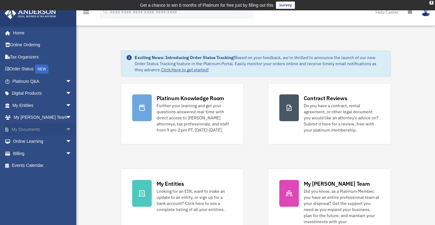
click at [66, 127] on span "arrow_drop_down" at bounding box center [72, 130] width 12 height 13
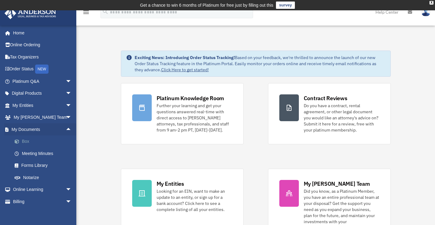
click at [27, 141] on link "Box" at bounding box center [45, 142] width 72 height 12
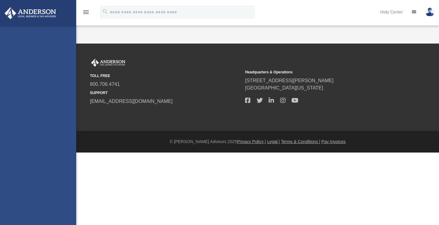
click at [27, 141] on div "[EMAIL_ADDRESS][DOMAIN_NAME] Sign Out [EMAIL_ADDRESS][DOMAIN_NAME] Home Online …" at bounding box center [38, 138] width 76 height 225
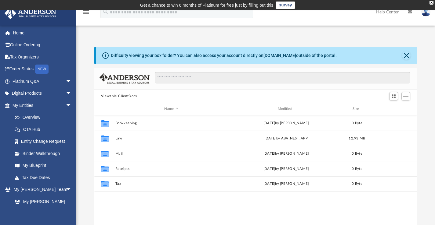
scroll to position [134, 318]
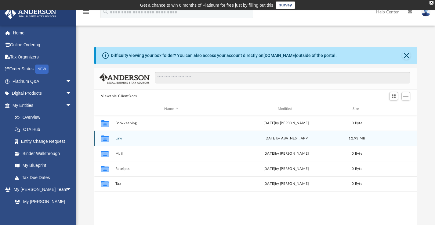
click at [110, 140] on div "Collaborated Folder" at bounding box center [104, 139] width 15 height 10
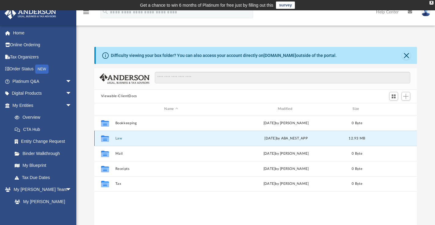
click at [120, 139] on button "Law" at bounding box center [171, 138] width 112 height 4
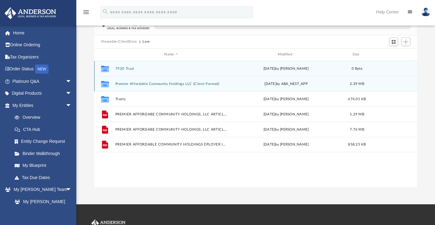
scroll to position [55, 0]
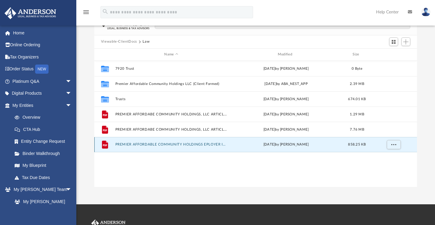
click at [160, 144] on button "PREMIER AFFORDABLE COMMUNITY HOLDINGS EPLOYER ID NUMBER (1).pdf" at bounding box center [171, 145] width 112 height 4
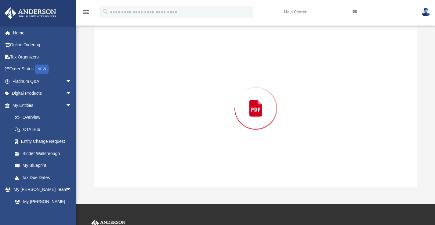
click at [160, 144] on div "Preview" at bounding box center [255, 108] width 323 height 157
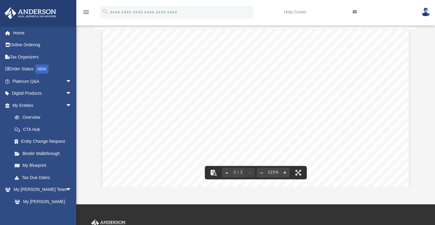
scroll to position [573, 0]
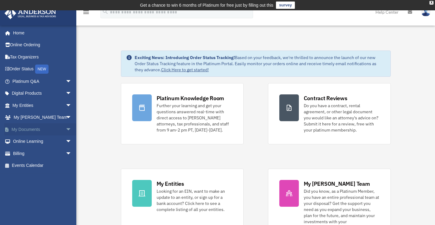
click at [66, 128] on span "arrow_drop_down" at bounding box center [72, 130] width 12 height 13
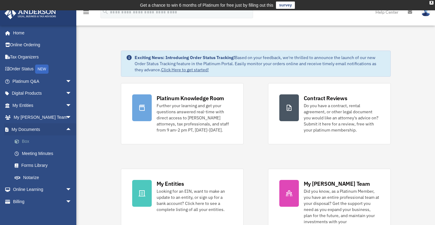
click at [25, 142] on link "Box" at bounding box center [45, 142] width 72 height 12
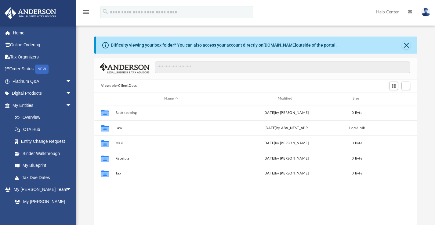
scroll to position [134, 318]
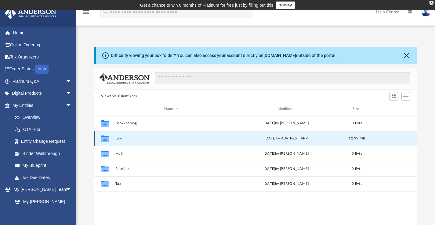
click at [120, 137] on button "Law" at bounding box center [171, 138] width 112 height 4
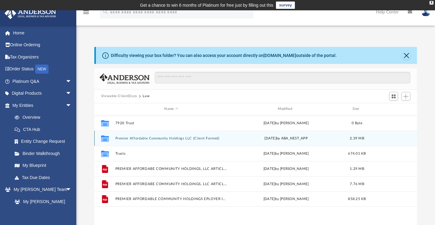
click at [169, 138] on button "Premier Affordable Community Holdings LLC (Client Formed)" at bounding box center [171, 138] width 112 height 4
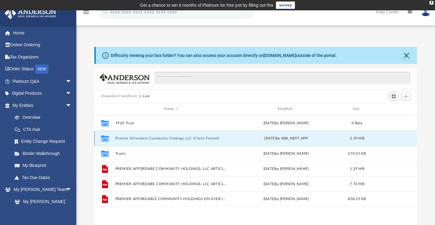
click at [169, 138] on button "Premier Affordable Community Holdings LLC (Client Formed)" at bounding box center [171, 138] width 112 height 4
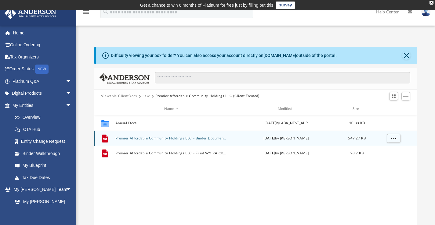
click at [169, 138] on button "Premier Affordable Community Holdings LLC - Binder Documents.pdf" at bounding box center [171, 138] width 112 height 4
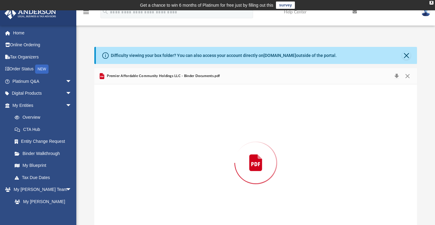
click at [169, 138] on div "Preview" at bounding box center [255, 163] width 323 height 157
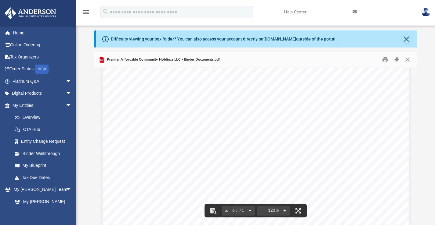
scroll to position [2184, 0]
click at [408, 59] on button "Close" at bounding box center [407, 59] width 11 height 9
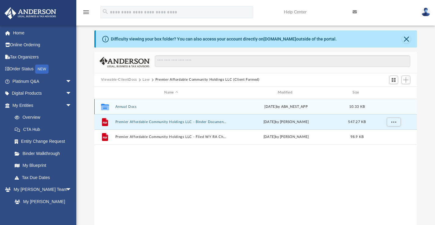
click at [133, 106] on button "Annual Docs" at bounding box center [171, 107] width 112 height 4
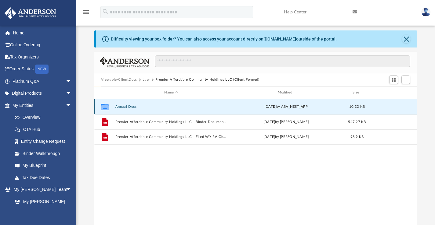
click at [133, 106] on button "Annual Docs" at bounding box center [171, 107] width 112 height 4
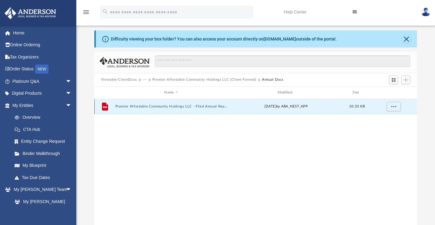
click at [133, 106] on button "Premier Affordable Community Holdings LLC - Filed Annual Report 2025.pdf" at bounding box center [171, 107] width 112 height 4
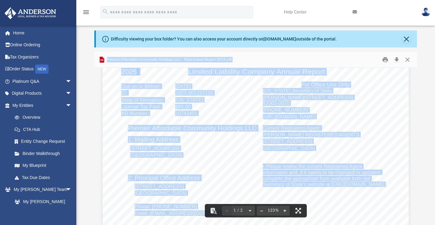
scroll to position [0, 0]
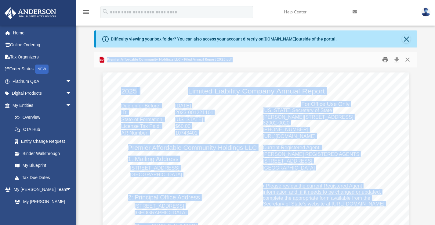
click at [385, 59] on button "Print" at bounding box center [385, 59] width 12 height 9
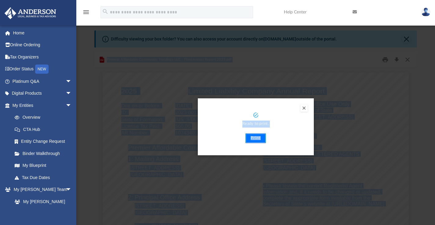
click at [257, 139] on button "Print" at bounding box center [255, 139] width 20 height 10
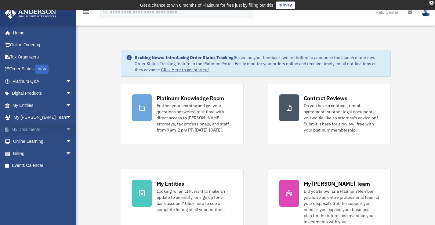
click at [66, 130] on span "arrow_drop_down" at bounding box center [72, 130] width 12 height 13
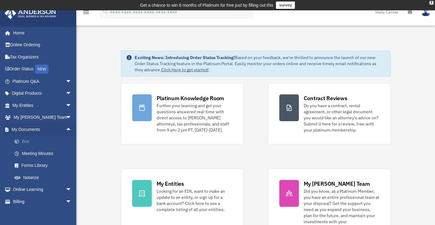
click at [23, 141] on link "Box" at bounding box center [45, 142] width 72 height 12
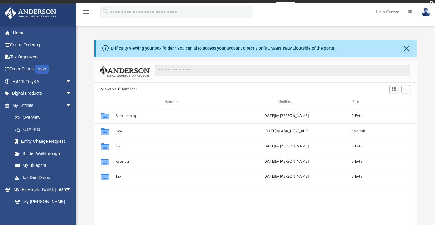
scroll to position [134, 318]
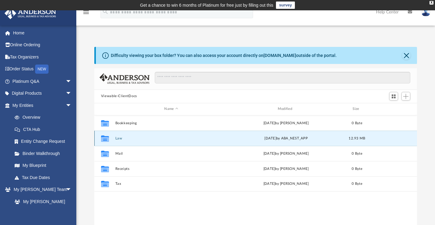
click at [119, 137] on button "Law" at bounding box center [171, 138] width 112 height 4
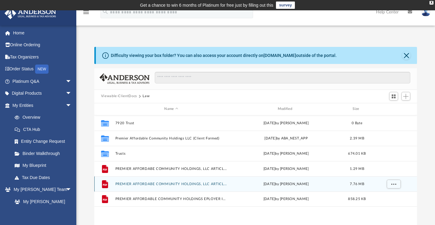
click at [171, 183] on button "PREMIER AFFORDABE COMMUNITY HOLDINGS, LLC ARTICLES OF ORGANIZATION signed.pdf" at bounding box center [171, 184] width 112 height 4
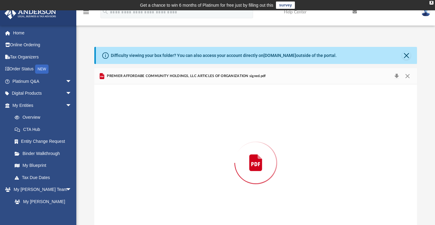
scroll to position [16, 0]
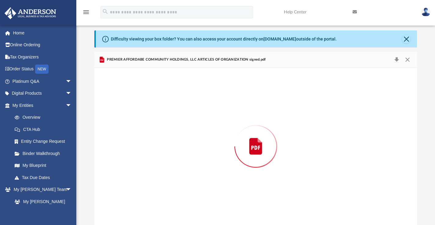
click at [171, 183] on div "Preview" at bounding box center [255, 146] width 323 height 157
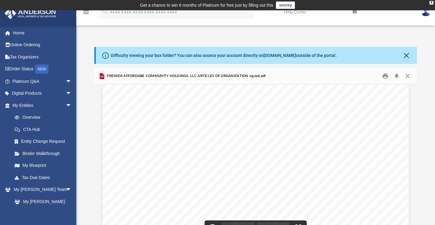
scroll to position [0, 0]
click at [407, 76] on button "Close" at bounding box center [407, 75] width 11 height 9
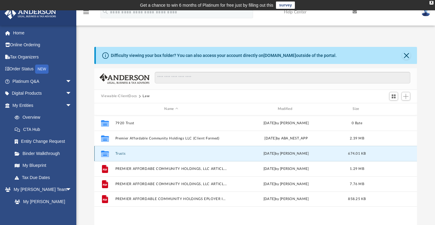
click at [123, 153] on button "Trusts" at bounding box center [171, 154] width 112 height 4
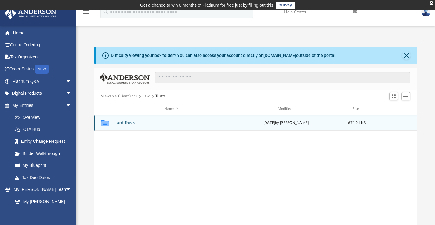
click at [128, 123] on button "Land Trusts" at bounding box center [171, 123] width 112 height 4
click at [128, 123] on button "Clover Lake Trust" at bounding box center [171, 123] width 112 height 4
click at [128, 123] on button "Clover Lake Trust.pdf" at bounding box center [171, 123] width 112 height 4
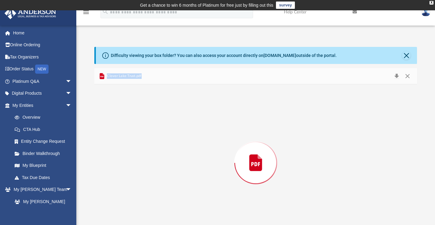
scroll to position [16, 0]
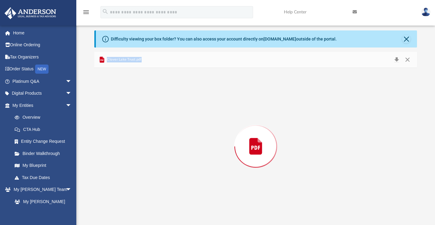
click at [128, 123] on div "Preview" at bounding box center [255, 146] width 323 height 157
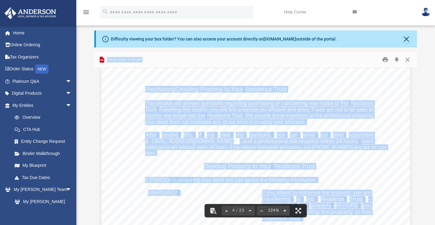
scroll to position [1247, 0]
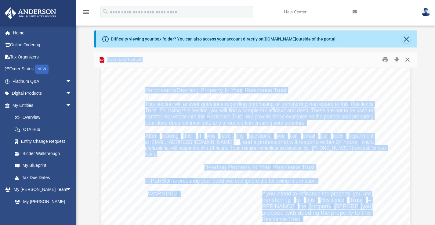
click at [408, 60] on button "Close" at bounding box center [407, 59] width 11 height 9
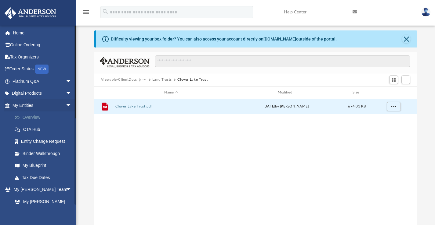
click at [32, 116] on link "Overview" at bounding box center [45, 118] width 72 height 12
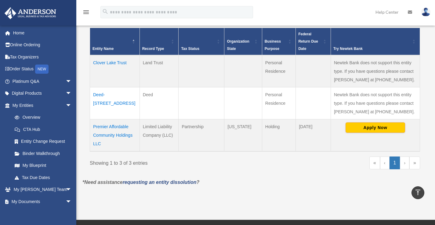
scroll to position [134, 0]
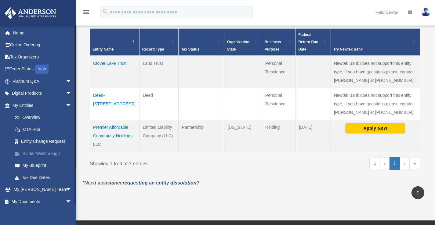
click at [39, 153] on link "Binder Walkthrough" at bounding box center [45, 154] width 72 height 12
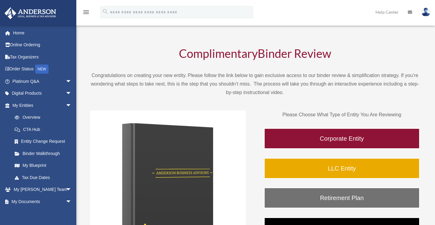
scroll to position [16, 0]
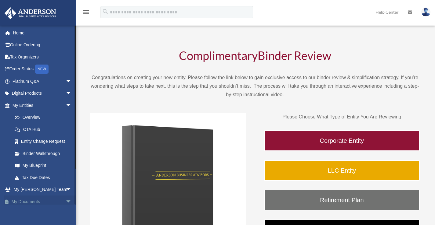
click at [66, 199] on span "arrow_drop_down" at bounding box center [72, 202] width 12 height 13
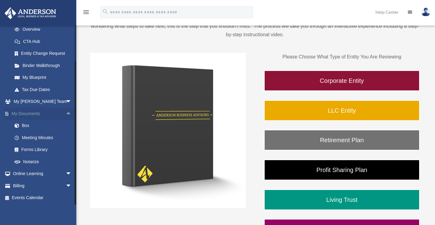
scroll to position [88, 0]
click at [37, 148] on link "Forms Library" at bounding box center [45, 150] width 72 height 12
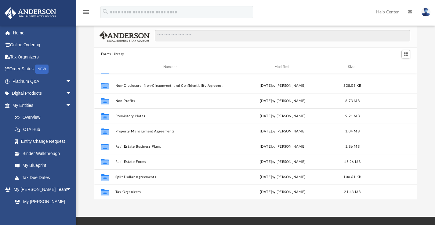
scroll to position [22, 0]
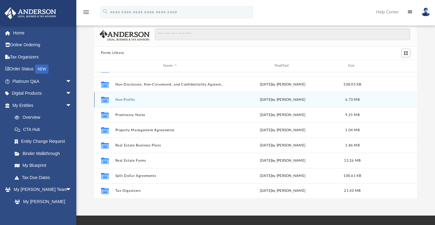
click at [126, 99] on button "Non-Profits" at bounding box center [170, 100] width 110 height 4
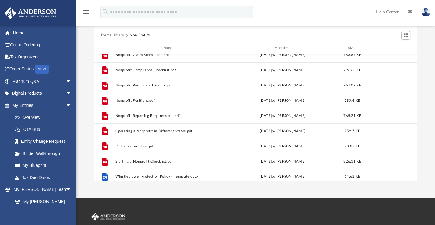
scroll to position [130, 0]
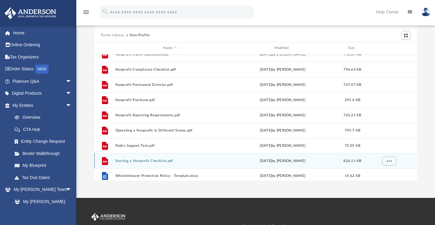
click at [140, 160] on button "Starting a Nonprofit Checklist.pdf" at bounding box center [170, 161] width 110 height 4
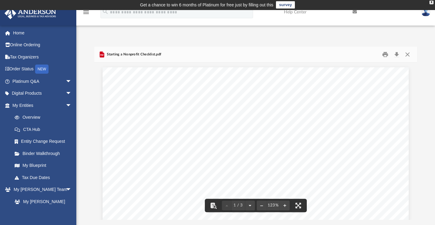
scroll to position [0, 0]
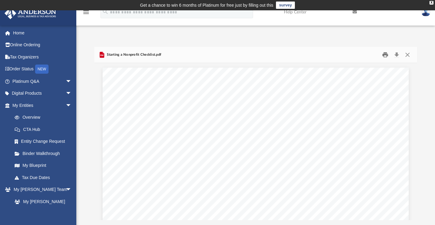
click at [386, 53] on button "Print" at bounding box center [385, 54] width 12 height 9
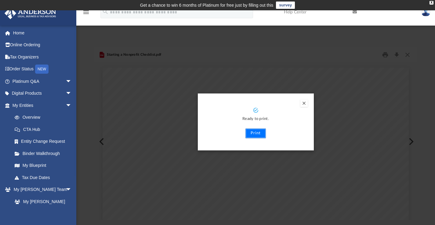
click at [257, 132] on button "Print" at bounding box center [255, 134] width 20 height 10
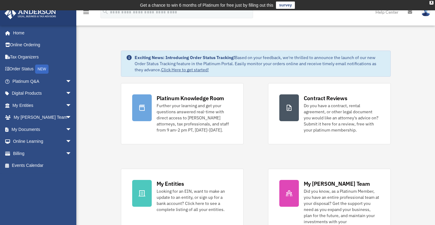
click at [425, 12] on img at bounding box center [425, 12] width 9 height 9
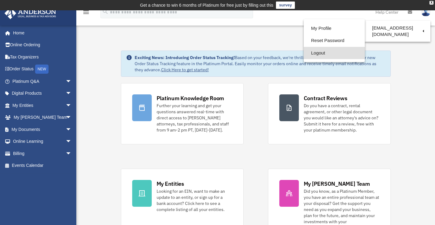
click at [318, 54] on link "Logout" at bounding box center [334, 53] width 61 height 13
